Goal: Find contact information: Find contact information

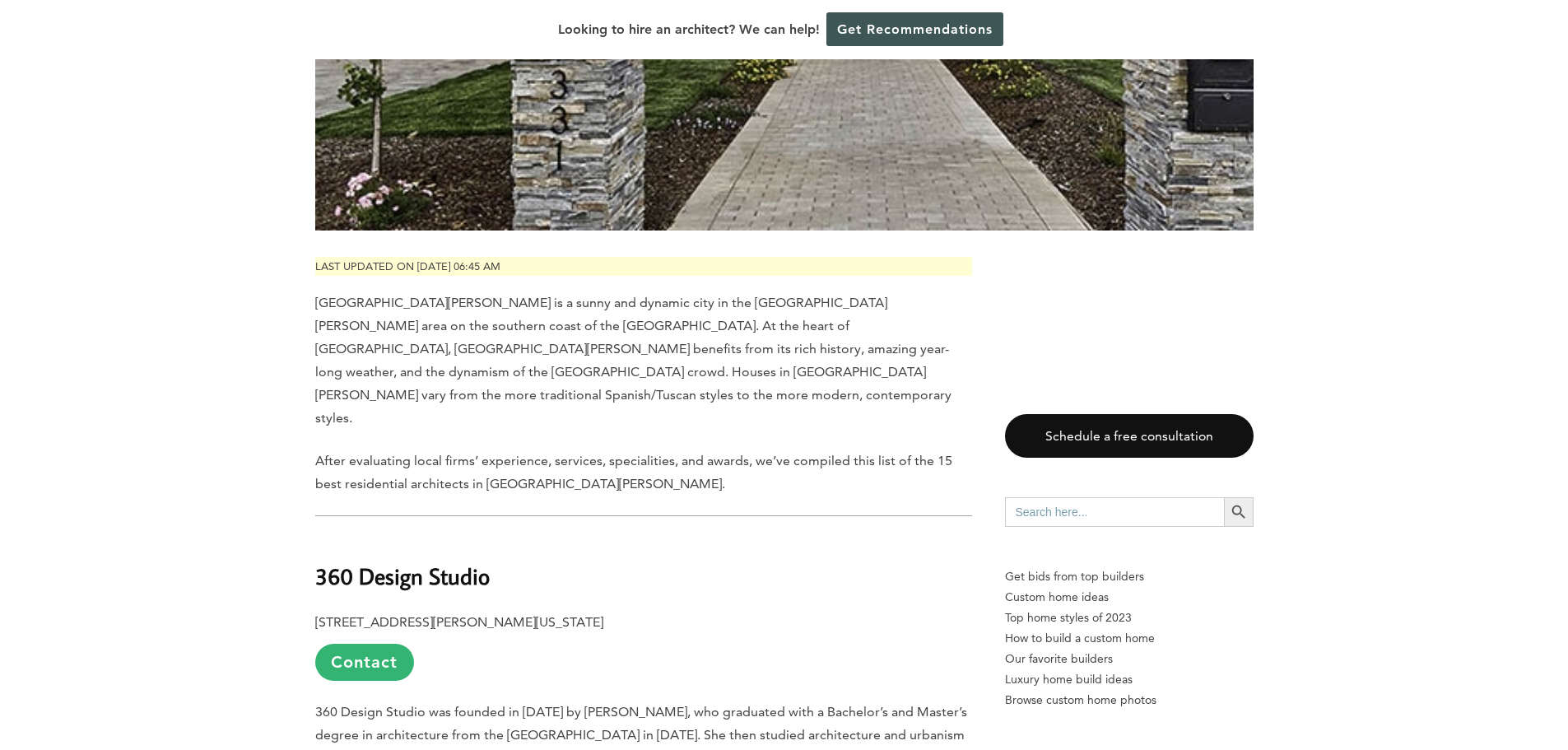
scroll to position [659, 0]
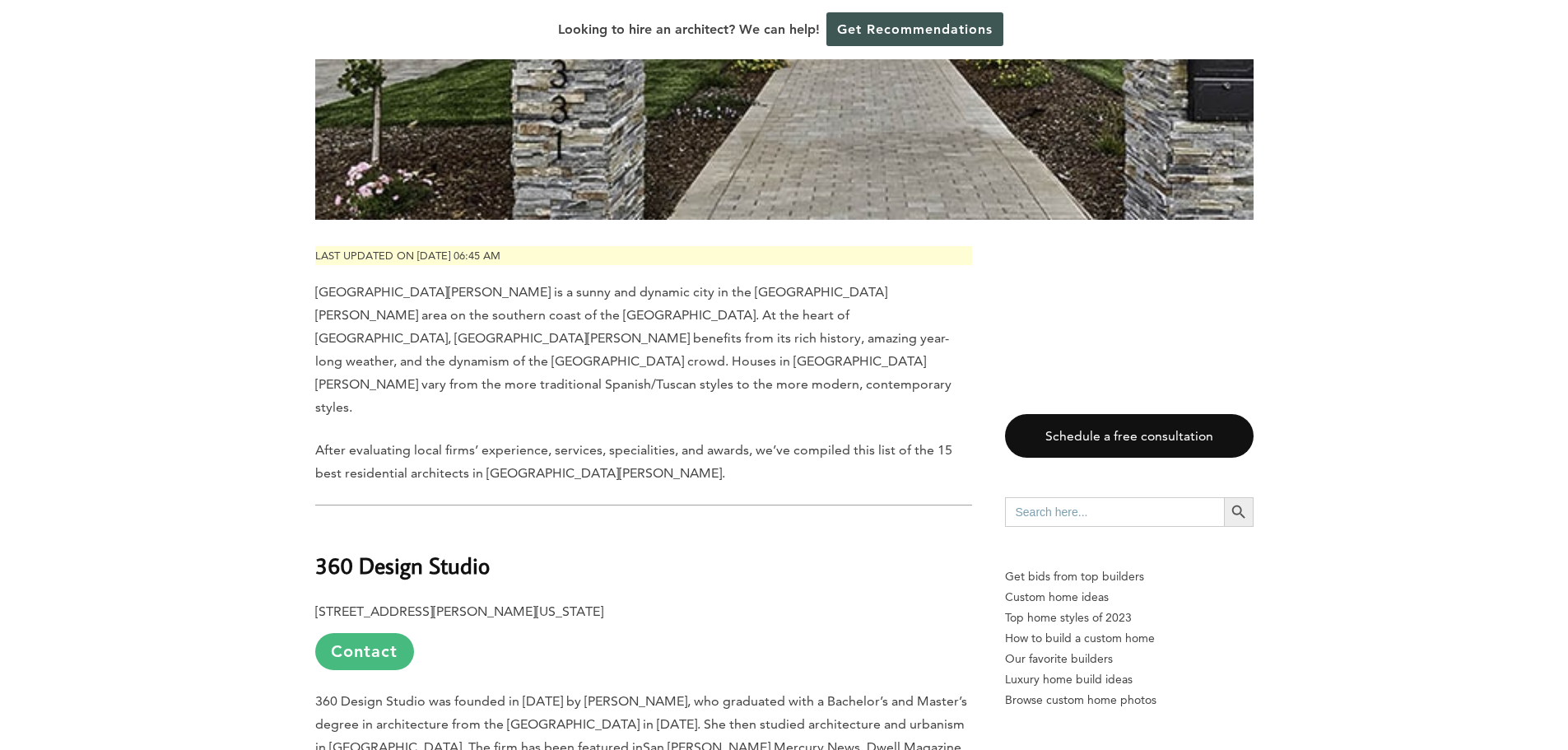
click at [388, 633] on link "Contact" at bounding box center [365, 652] width 98 height 37
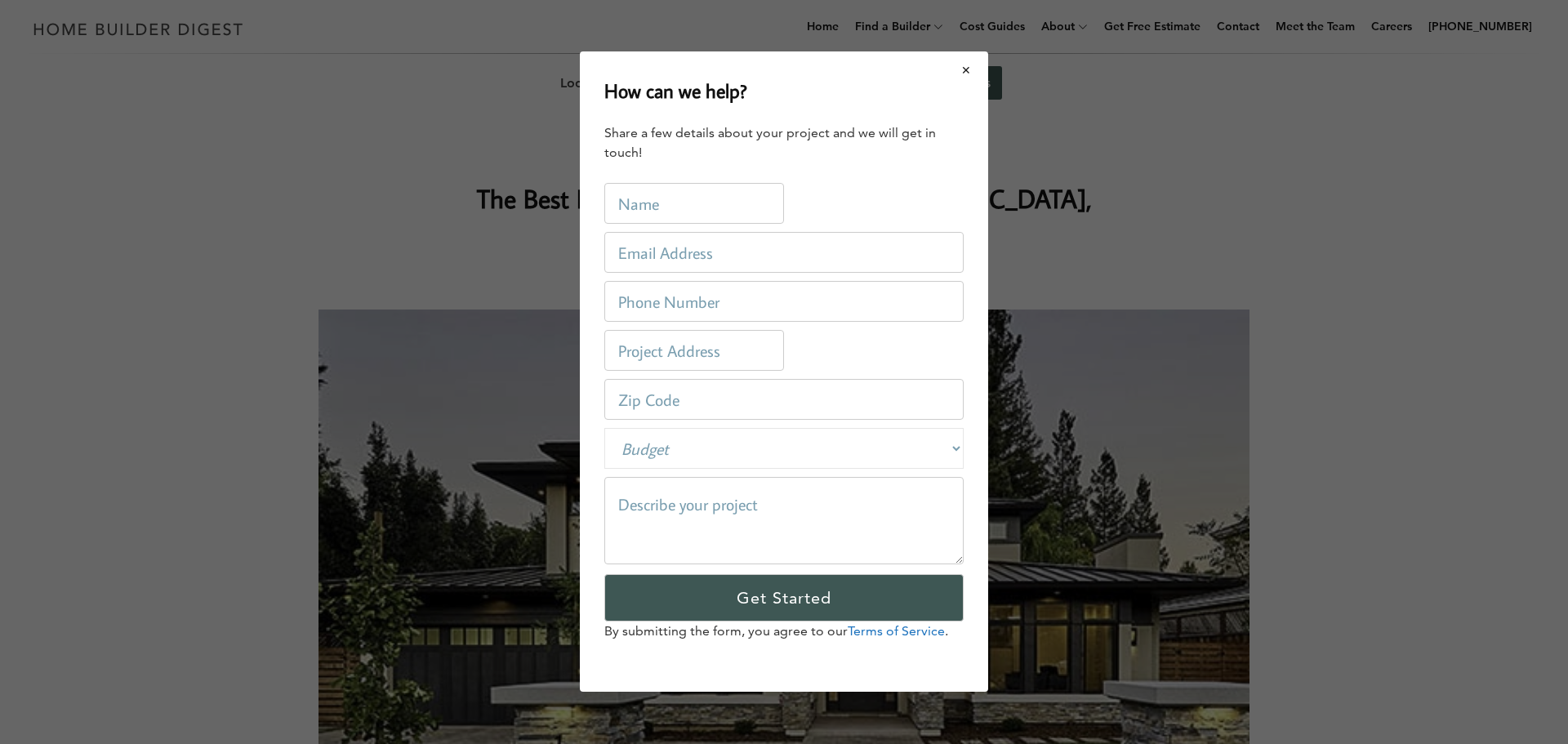
click at [963, 67] on button "Close modal" at bounding box center [966, 69] width 43 height 34
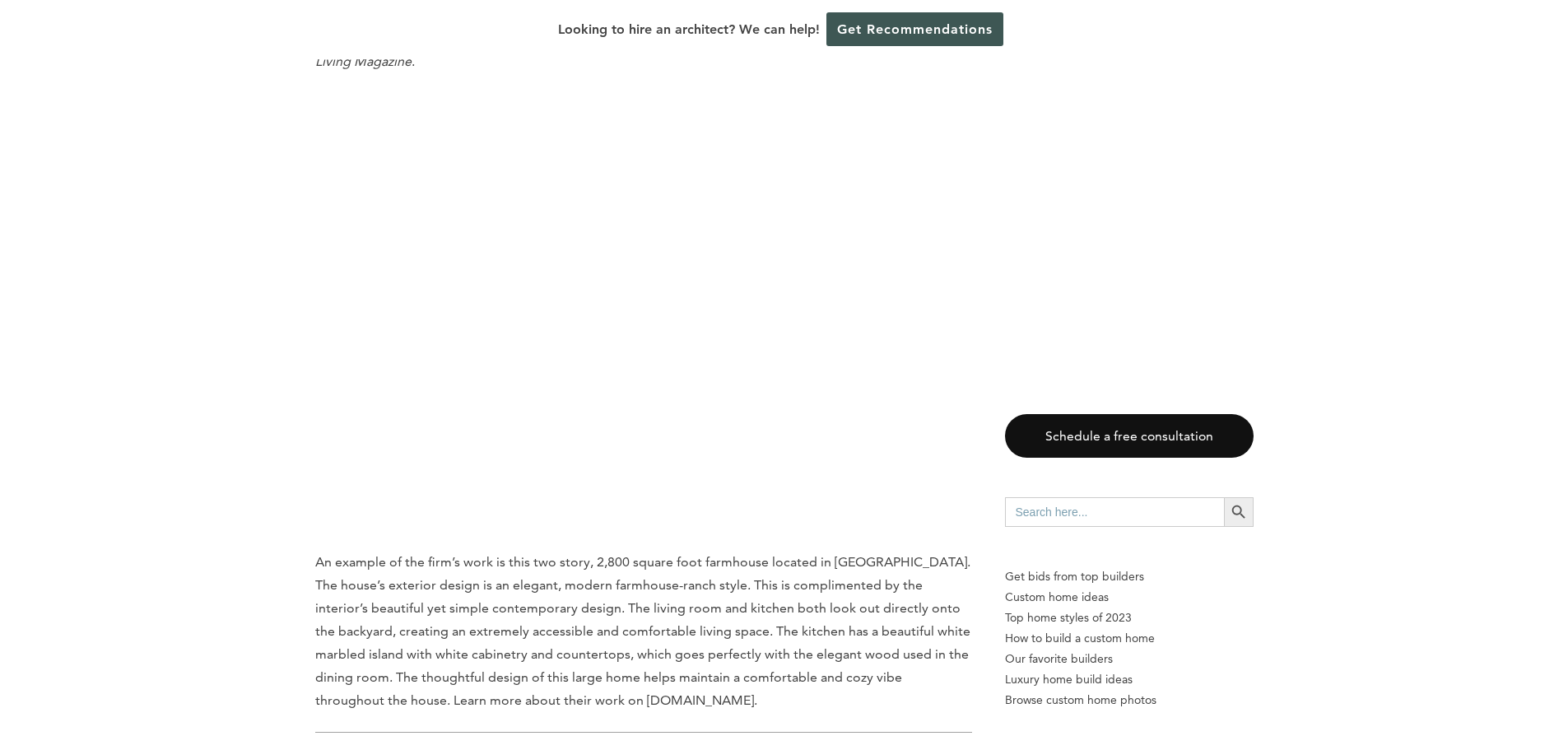
scroll to position [2304, 0]
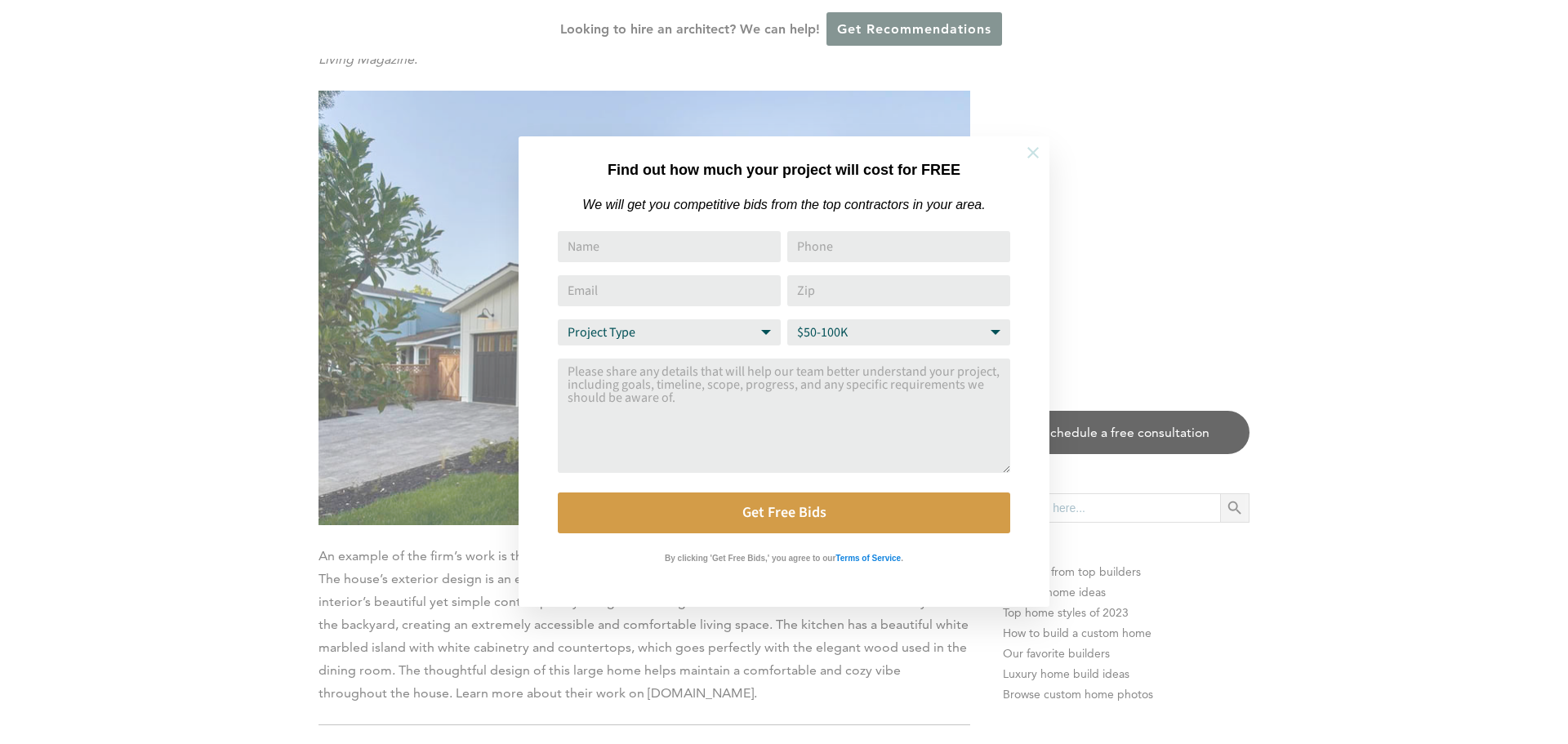
click at [1040, 151] on icon at bounding box center [1033, 152] width 18 height 18
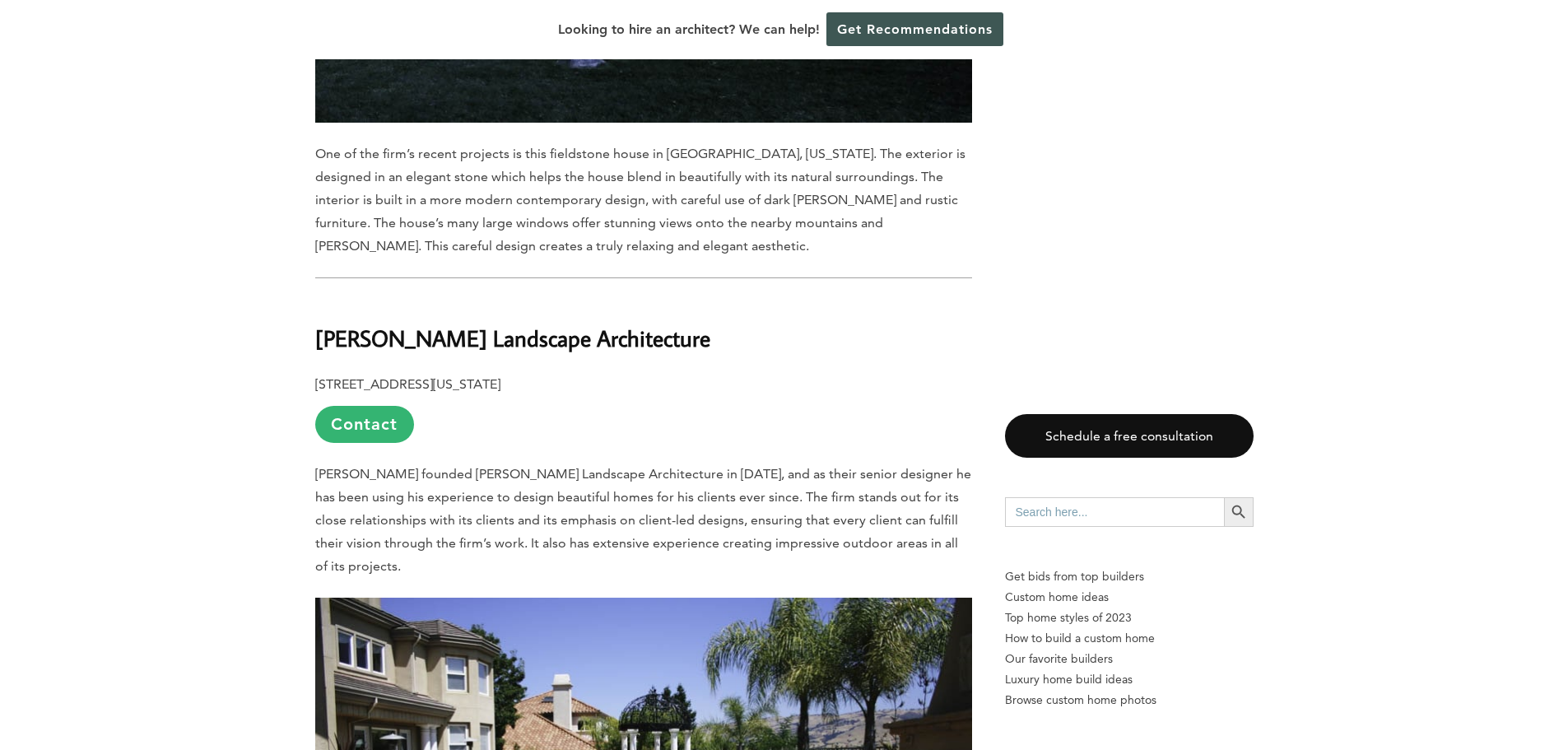
scroll to position [4607, 0]
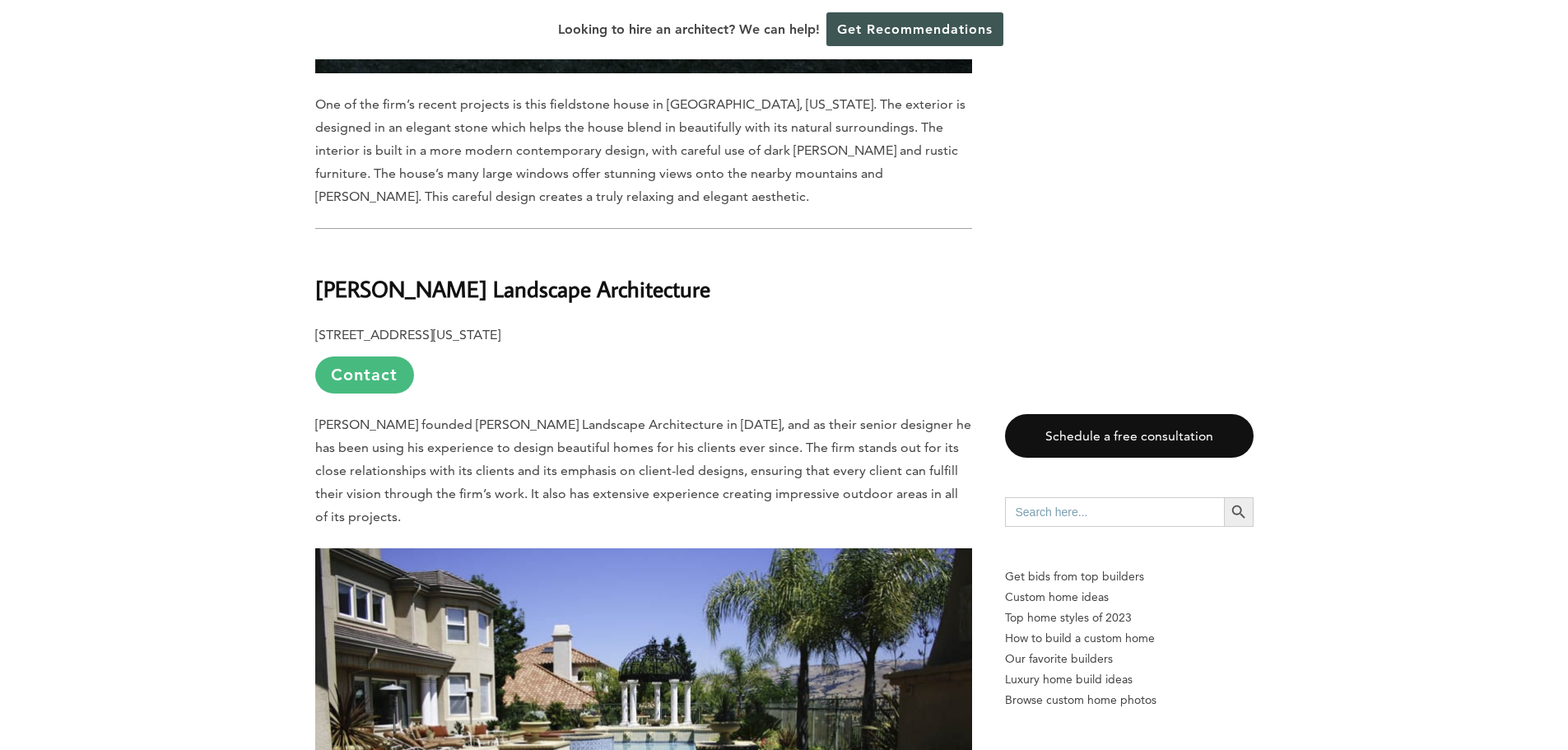
click at [365, 356] on link "Contact" at bounding box center [365, 375] width 98 height 37
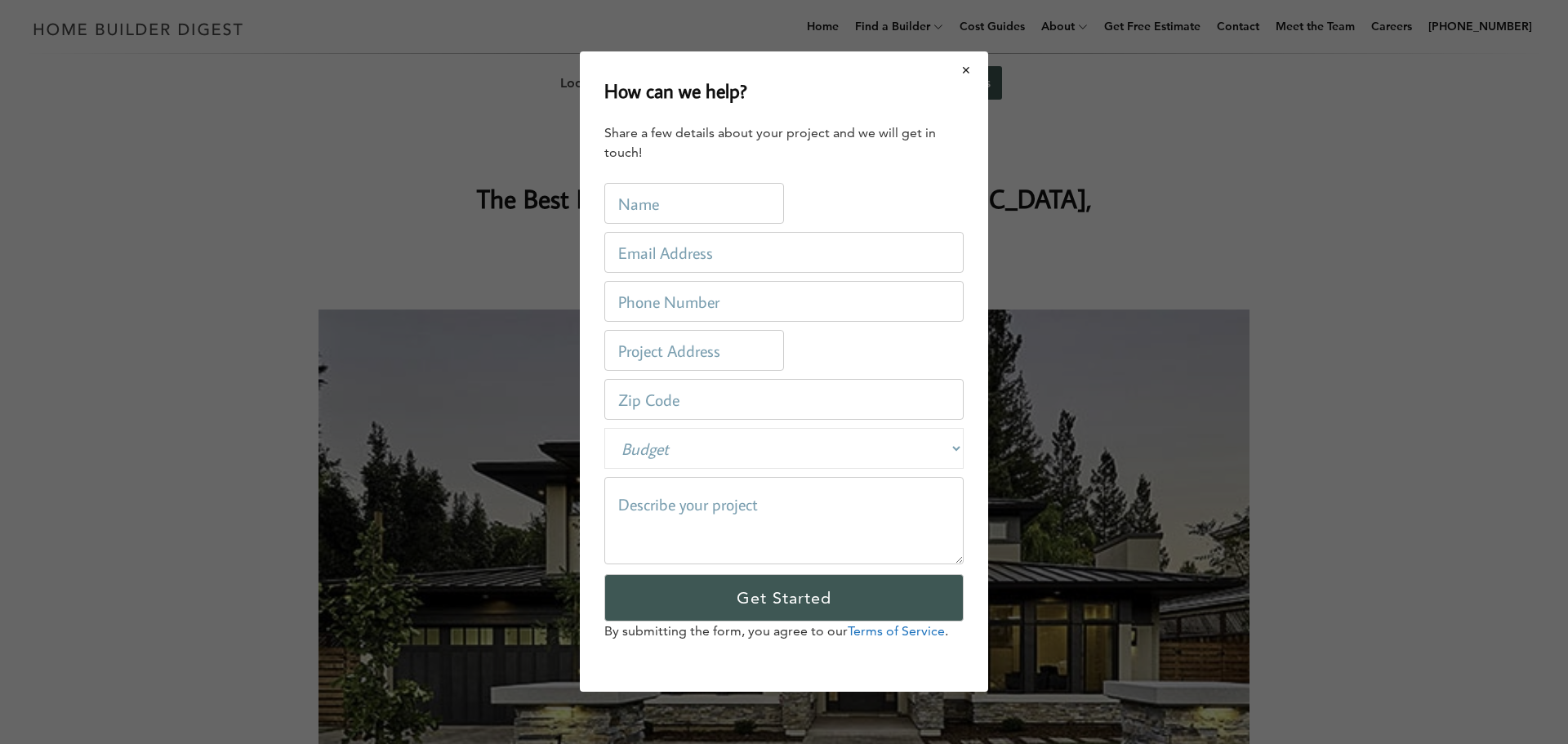
click at [961, 67] on button "Close modal" at bounding box center [966, 69] width 43 height 34
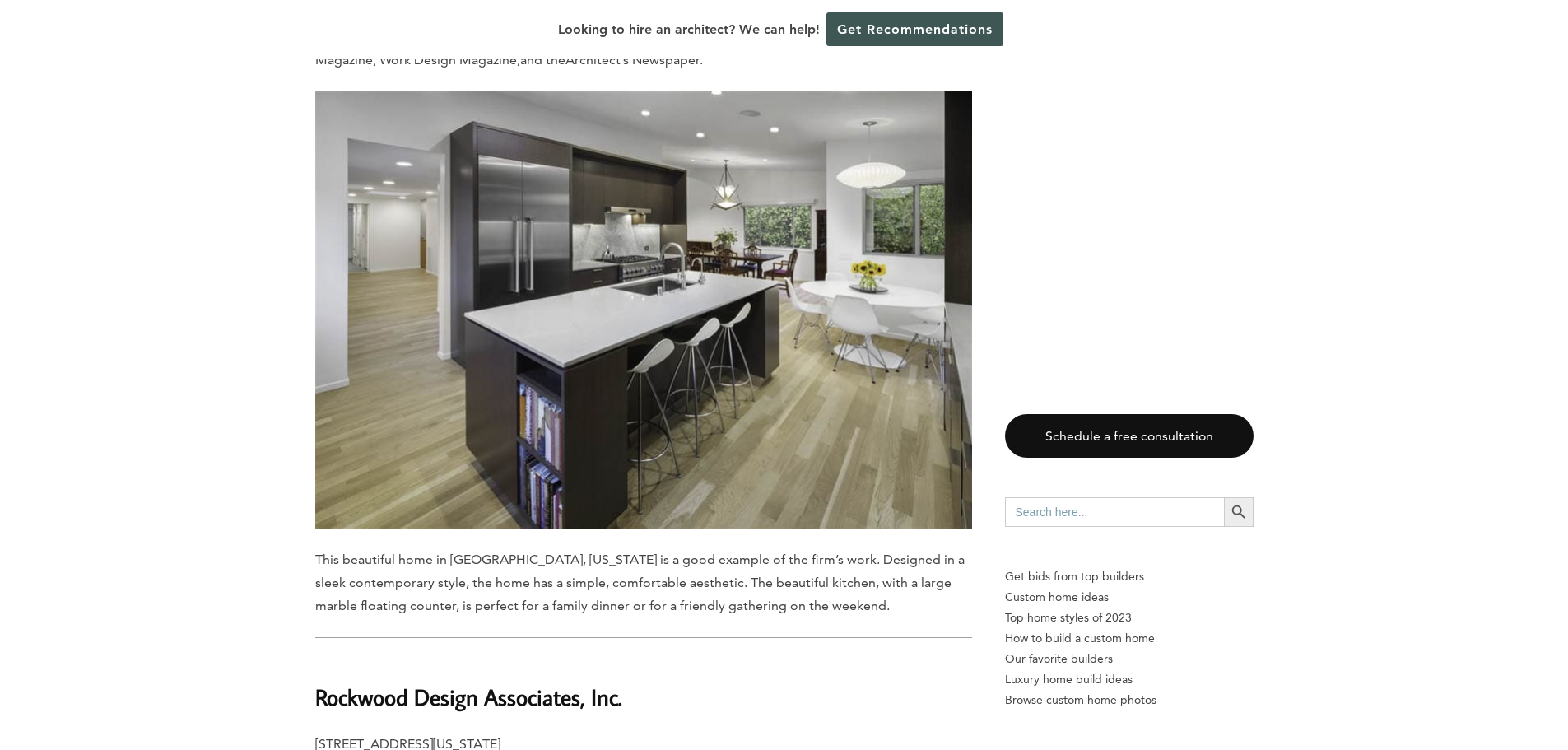
scroll to position [8557, 0]
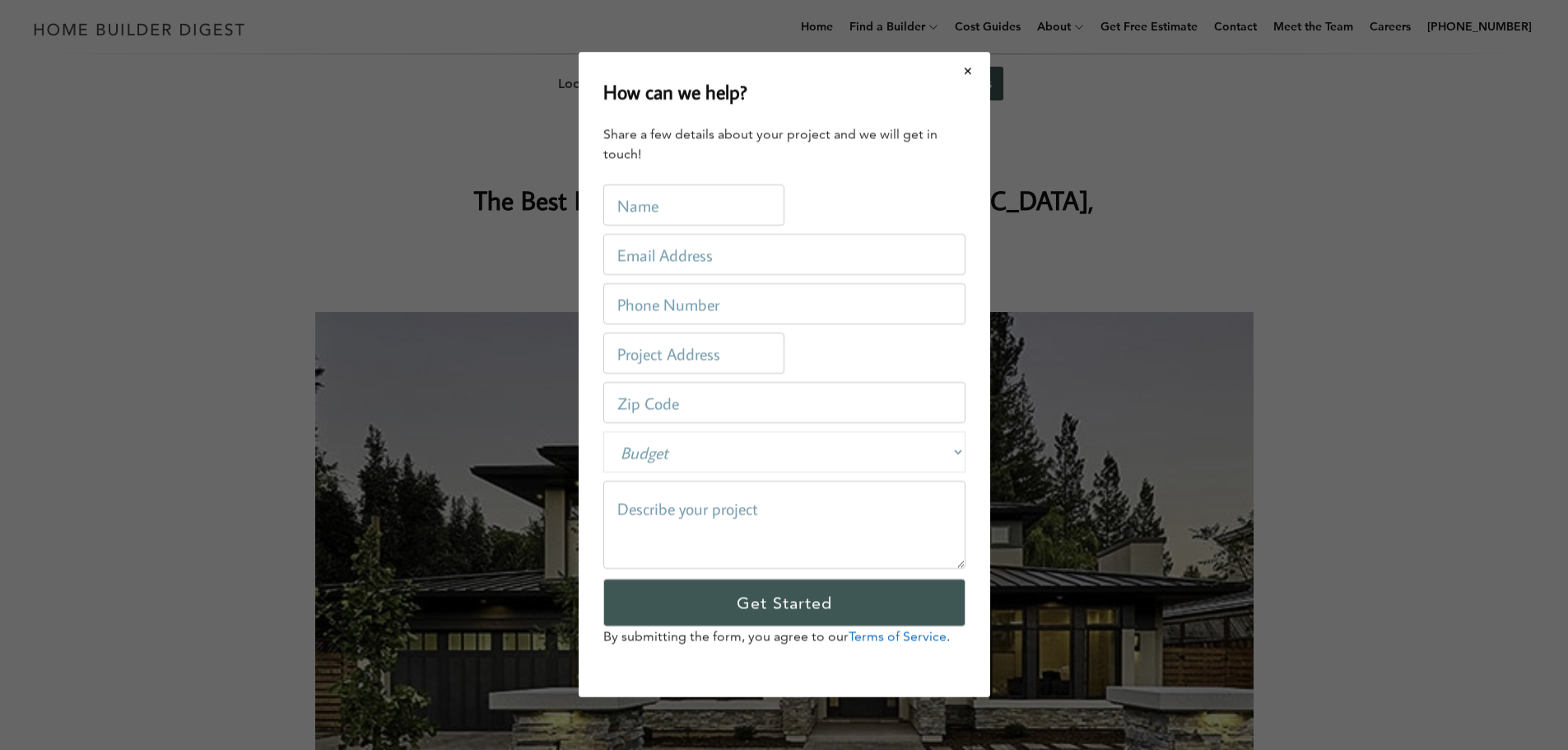
scroll to position [0, 0]
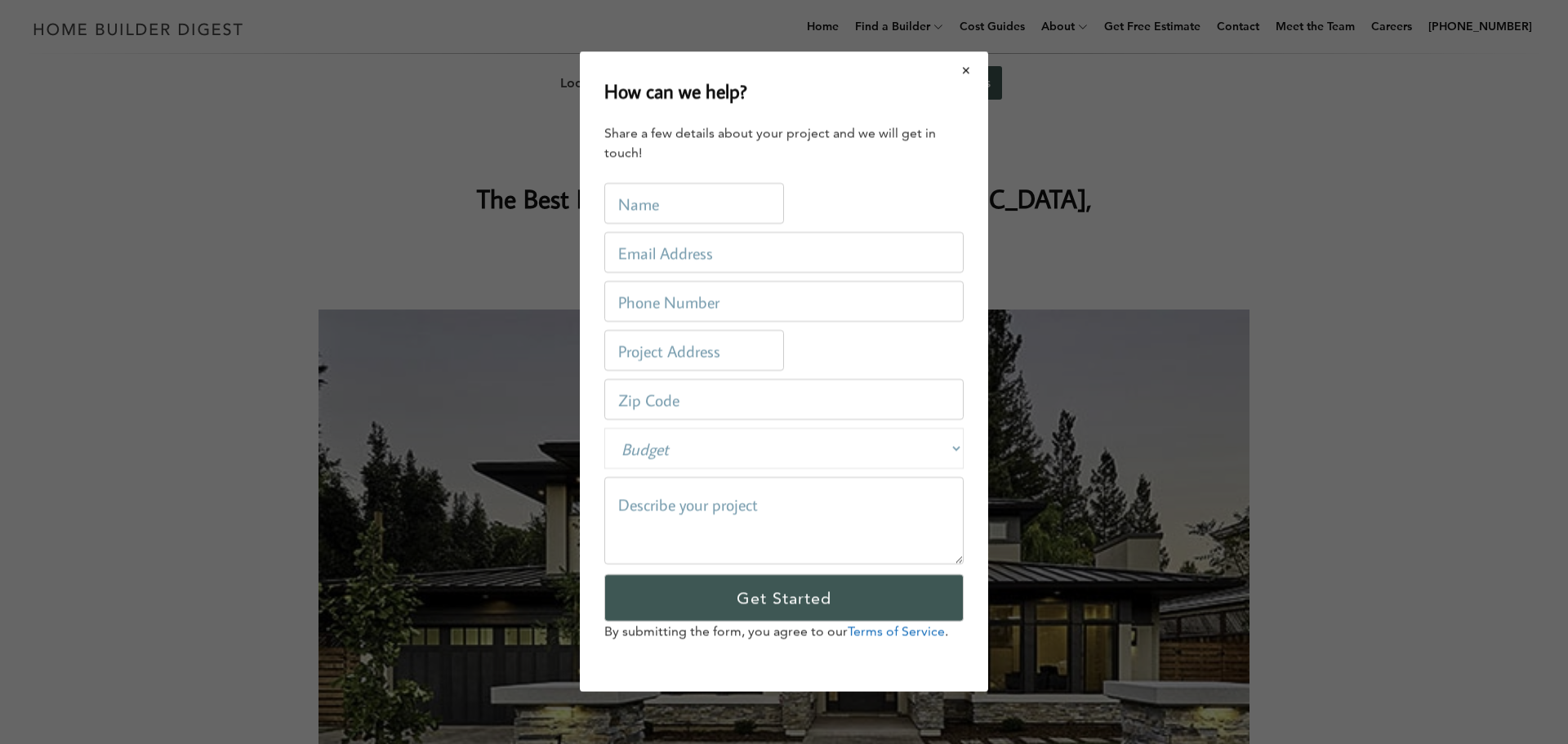
click at [961, 68] on button "Close modal" at bounding box center [966, 69] width 43 height 34
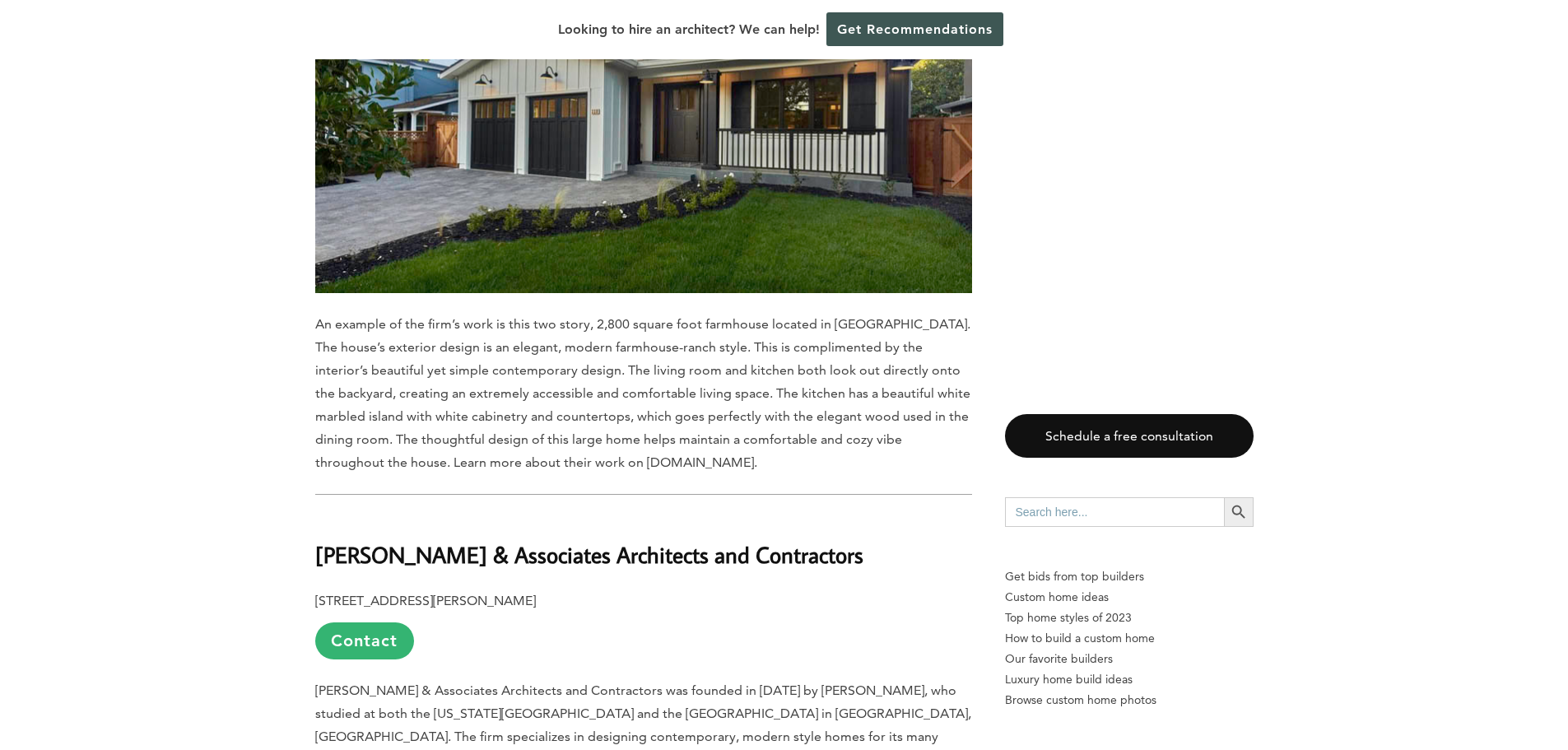
scroll to position [2551, 0]
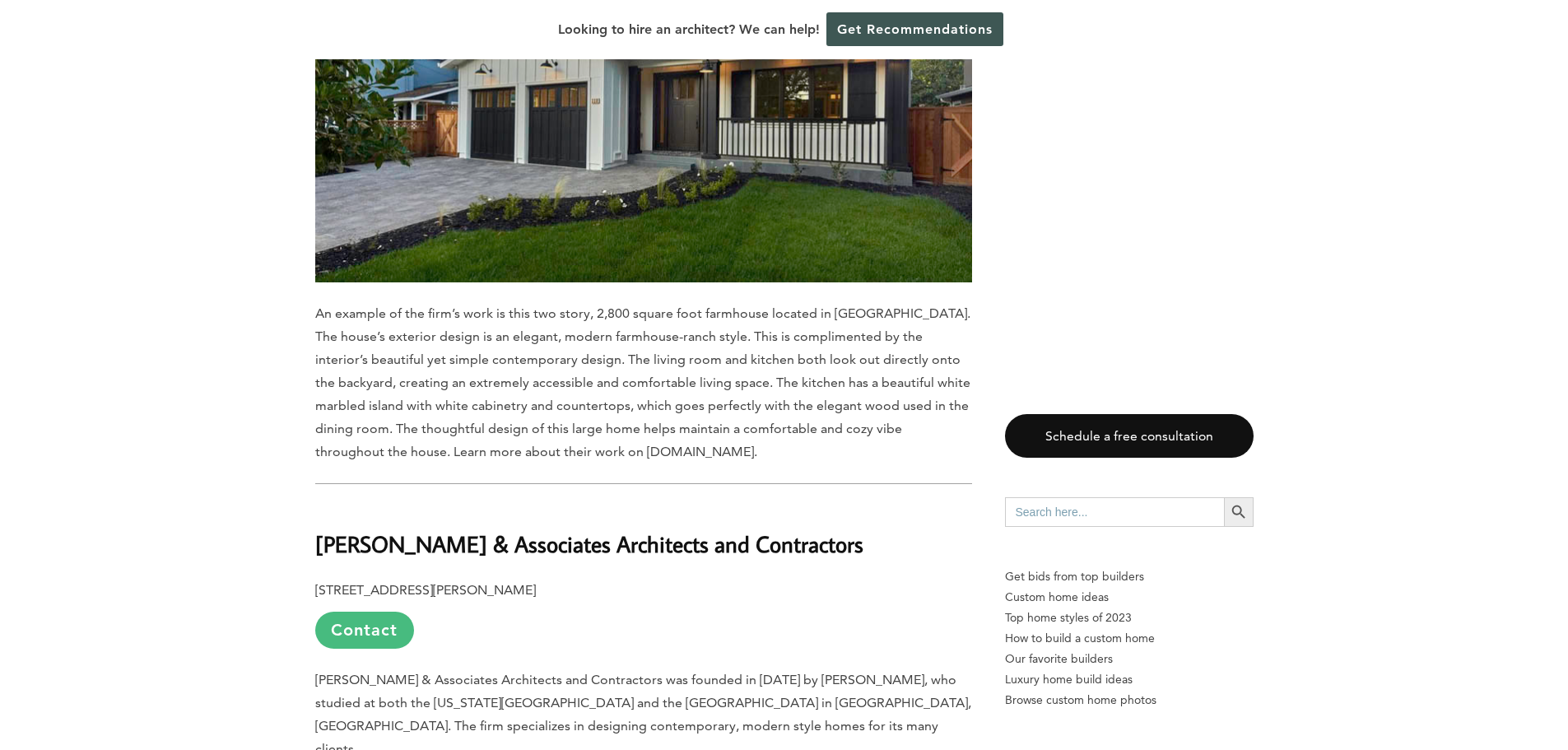
click at [382, 611] on link "Contact" at bounding box center [365, 630] width 98 height 37
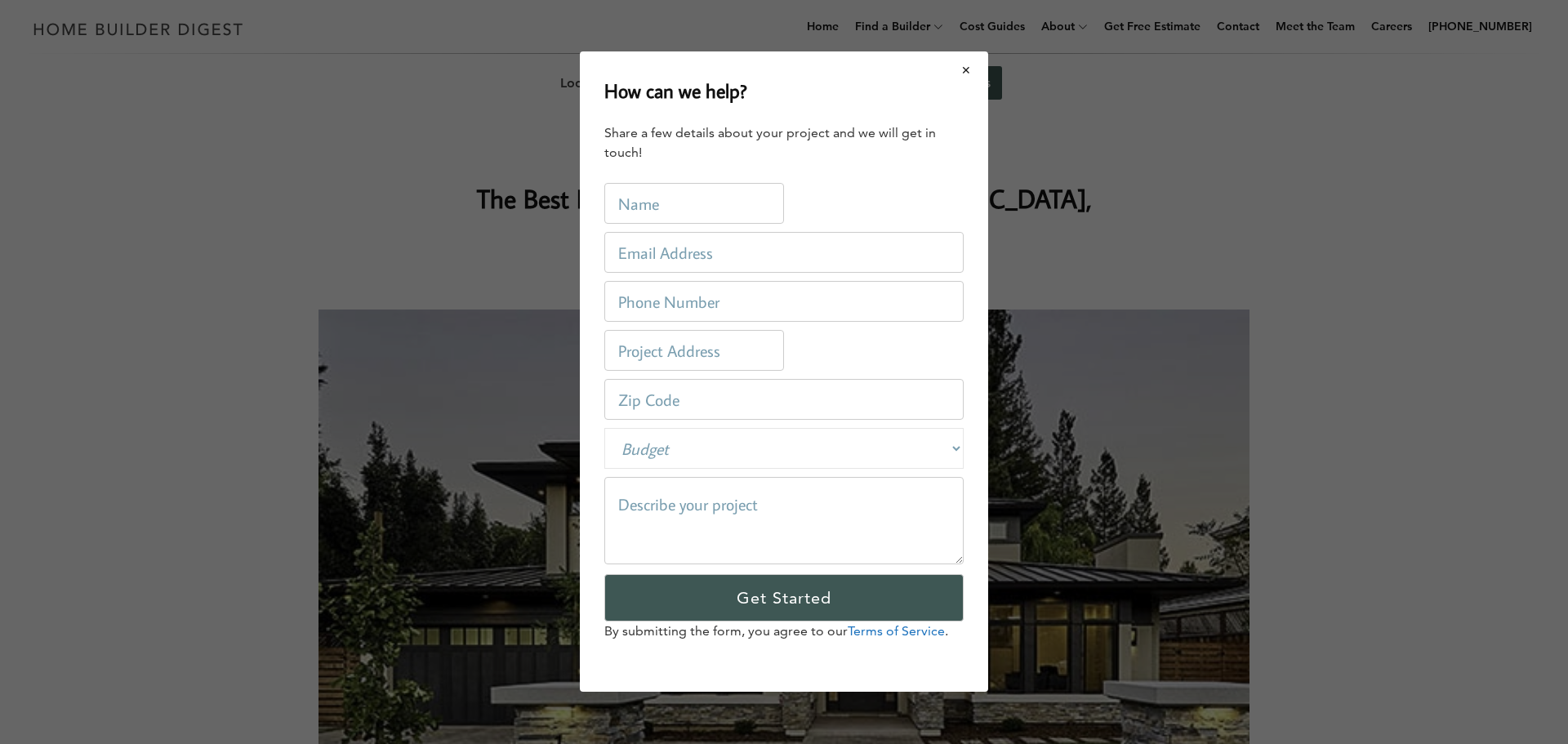
click at [967, 64] on button "Close modal" at bounding box center [966, 69] width 43 height 34
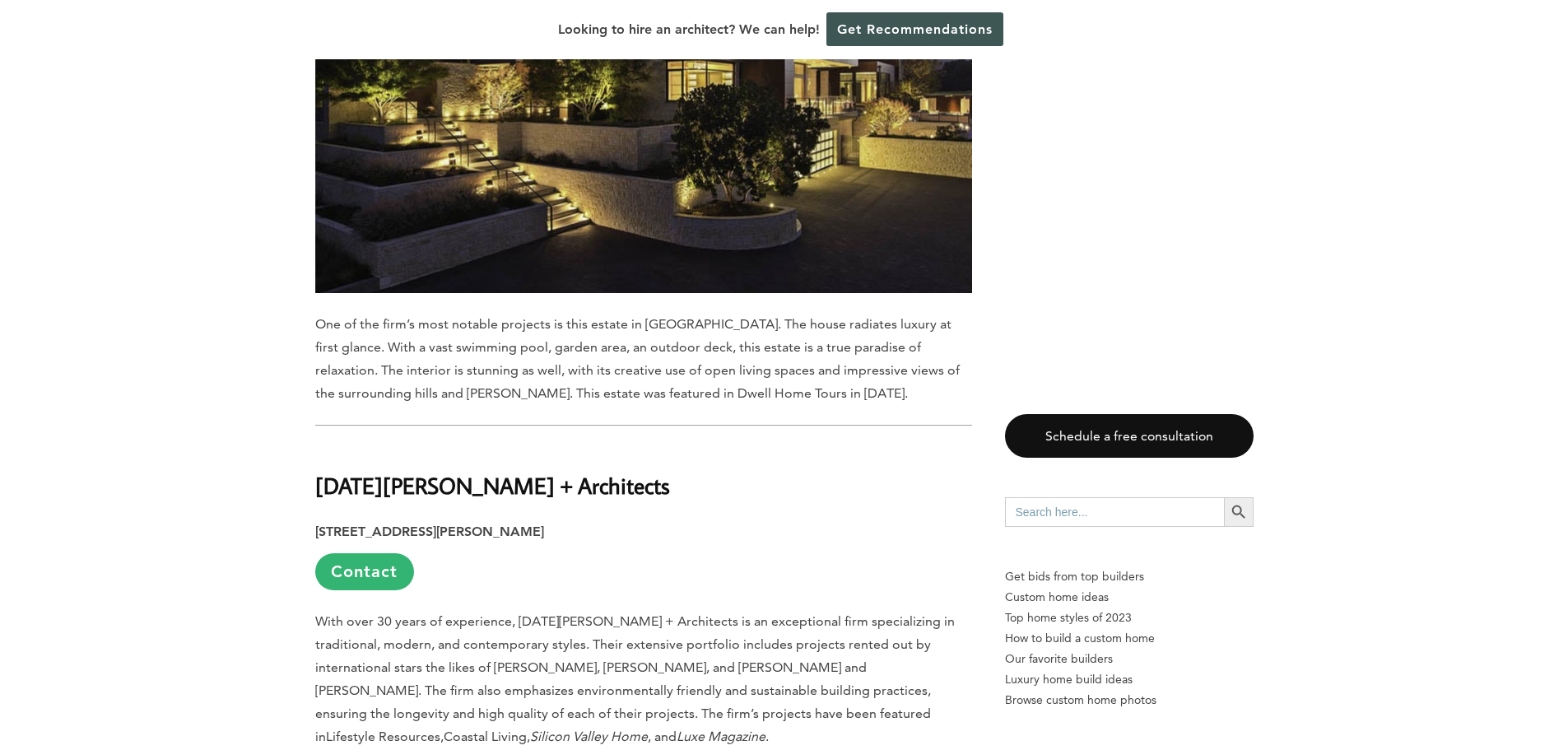
scroll to position [7240, 0]
